Goal: Task Accomplishment & Management: Manage account settings

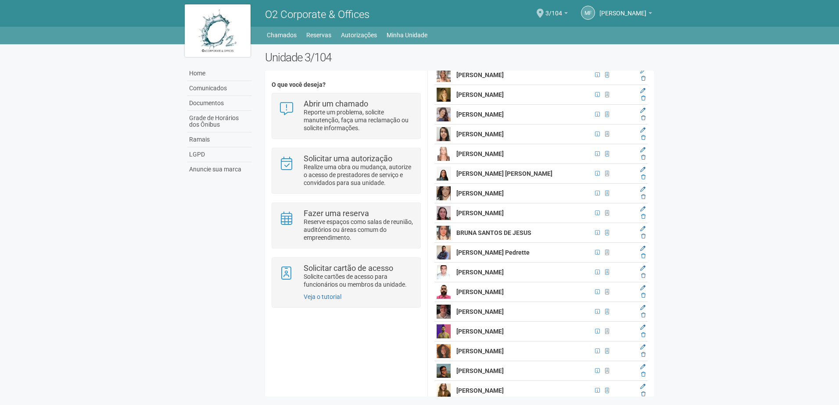
scroll to position [1140, 0]
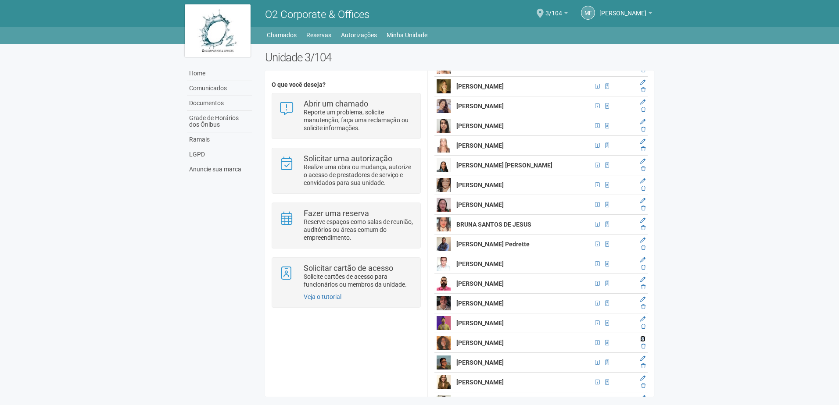
click at [642, 341] on icon at bounding box center [642, 338] width 5 height 5
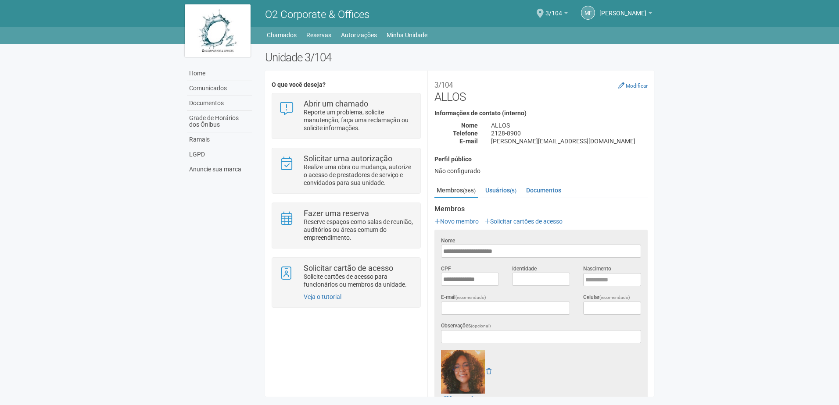
scroll to position [0, 0]
click at [461, 378] on img at bounding box center [463, 372] width 44 height 44
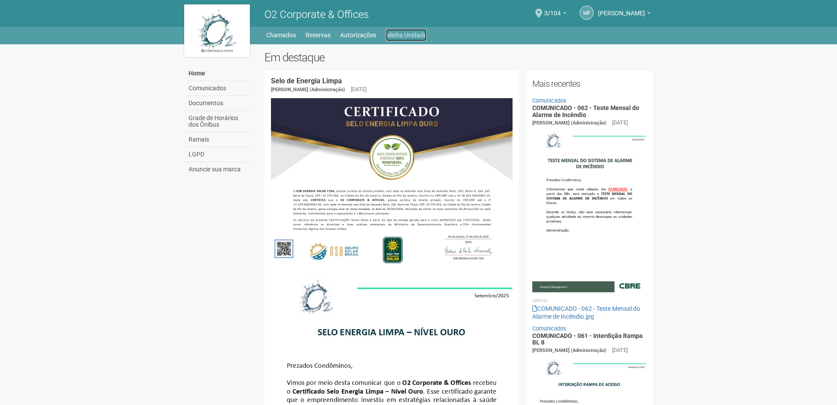
click at [409, 33] on link "Minha Unidade" at bounding box center [406, 35] width 41 height 12
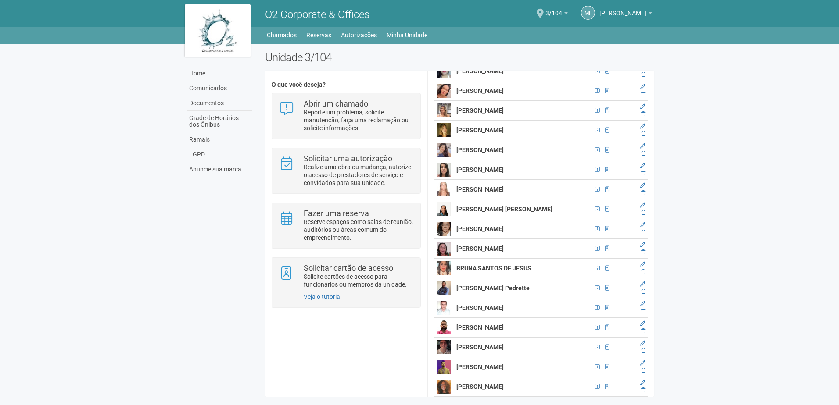
scroll to position [1140, 0]
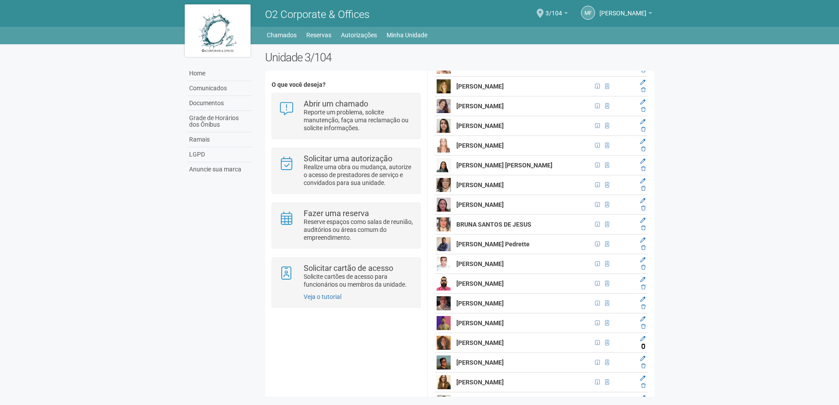
drag, startPoint x: 641, startPoint y: 347, endPoint x: 456, endPoint y: 24, distance: 372.5
click at [641, 347] on icon at bounding box center [643, 346] width 4 height 5
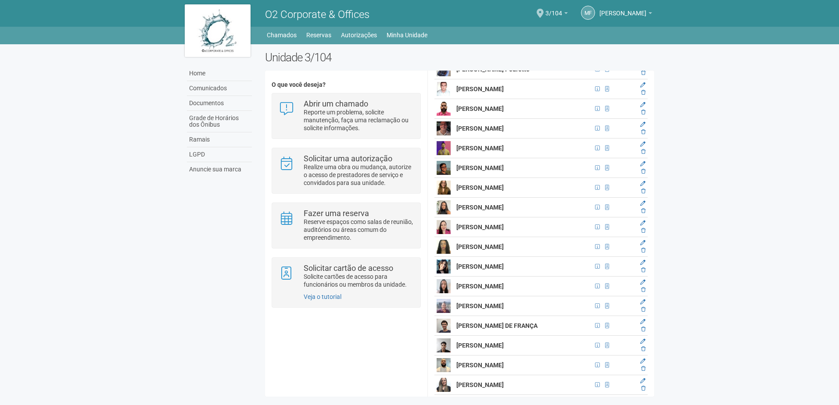
scroll to position [1316, 0]
click at [640, 324] on icon at bounding box center [642, 321] width 5 height 5
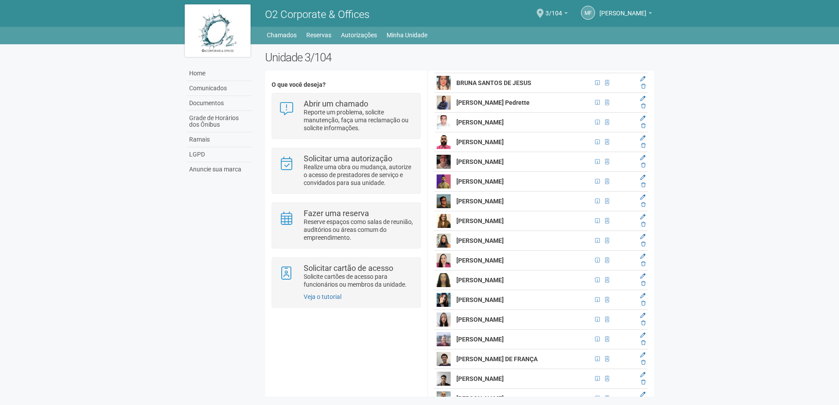
scroll to position [1491, 0]
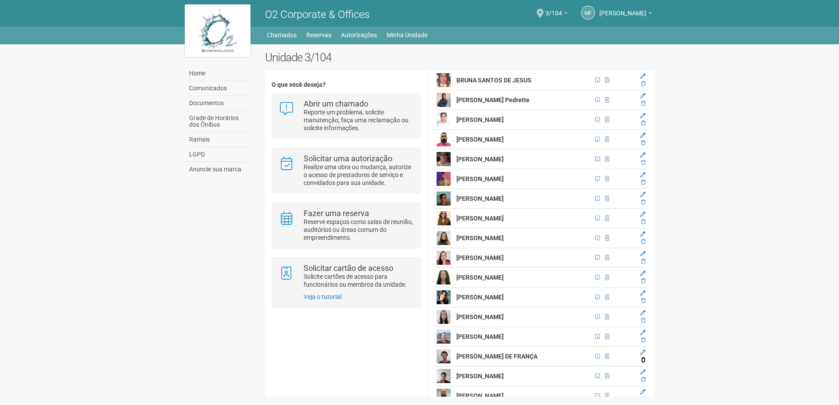
click at [642, 362] on icon at bounding box center [643, 359] width 4 height 5
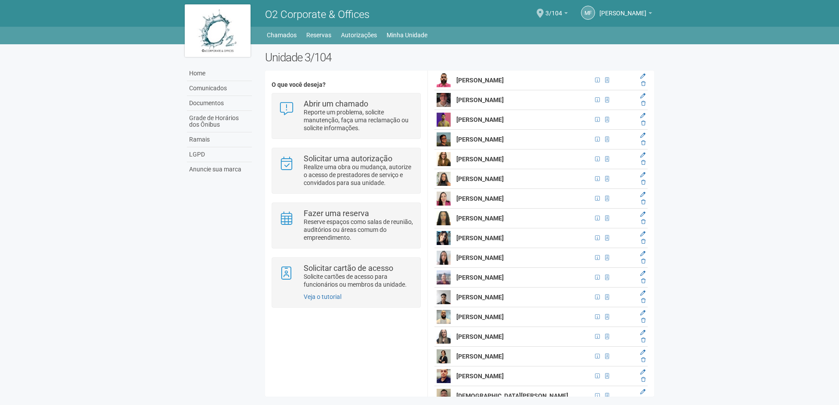
scroll to position [1535, 0]
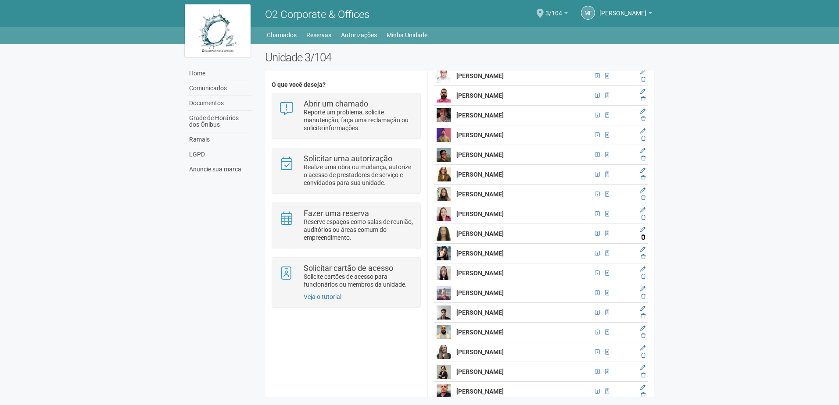
click at [642, 238] on icon at bounding box center [643, 237] width 4 height 5
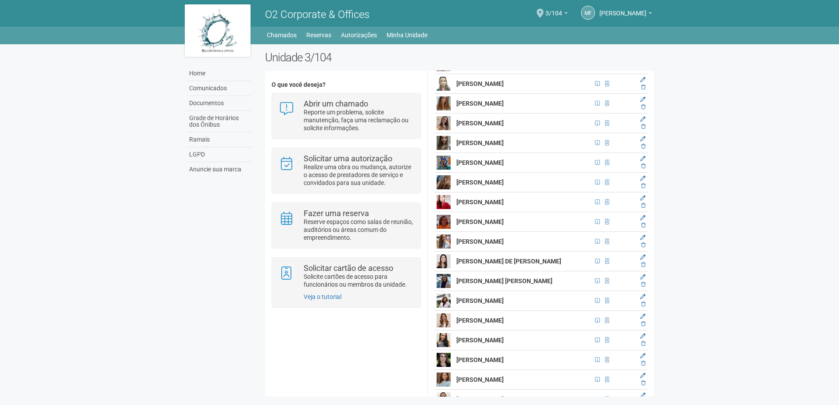
scroll to position [3904, 0]
